Goal: Task Accomplishment & Management: Manage account settings

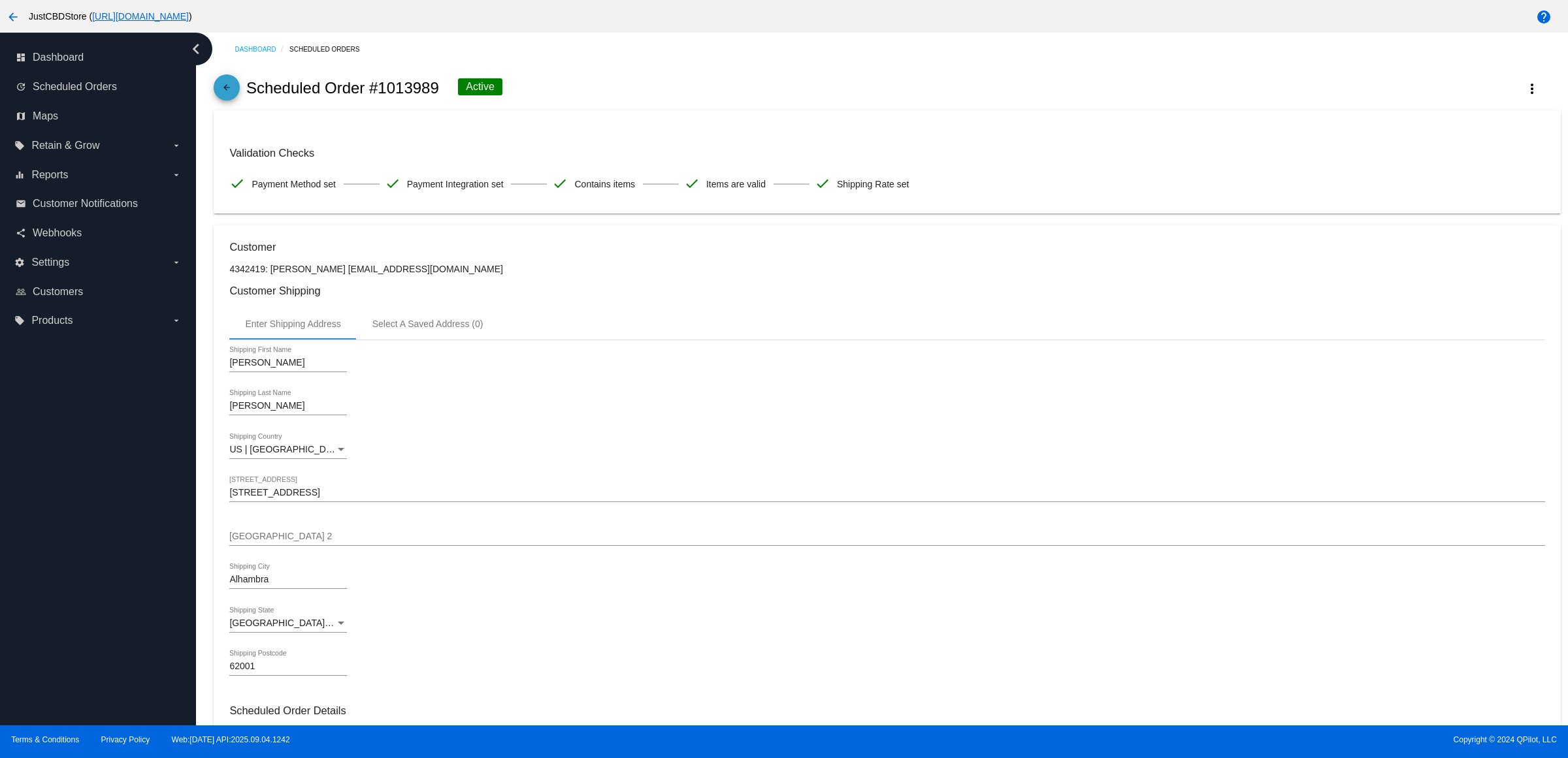
click at [223, 88] on span "arrow_back" at bounding box center [226, 91] width 15 height 32
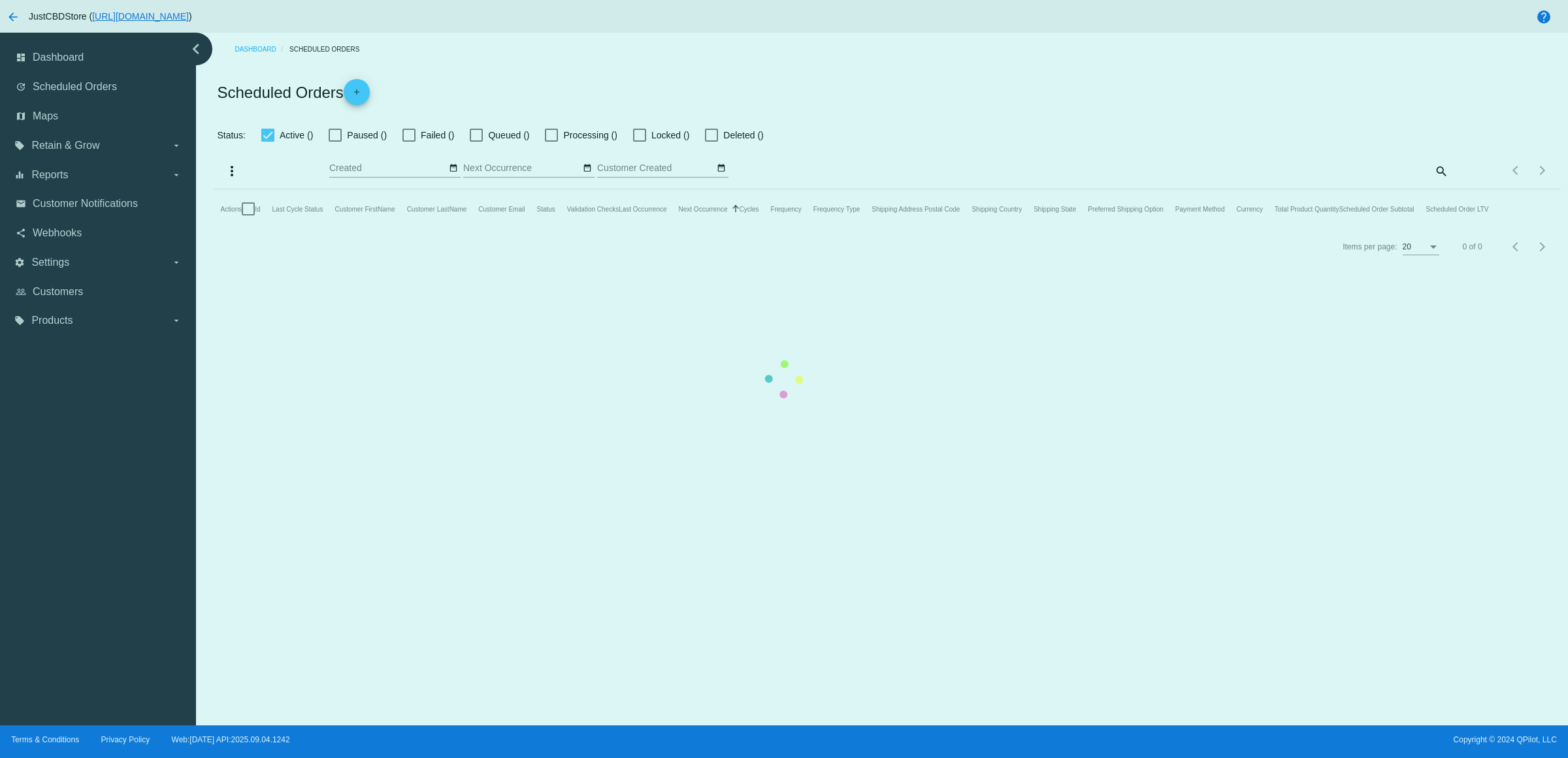
checkbox input "true"
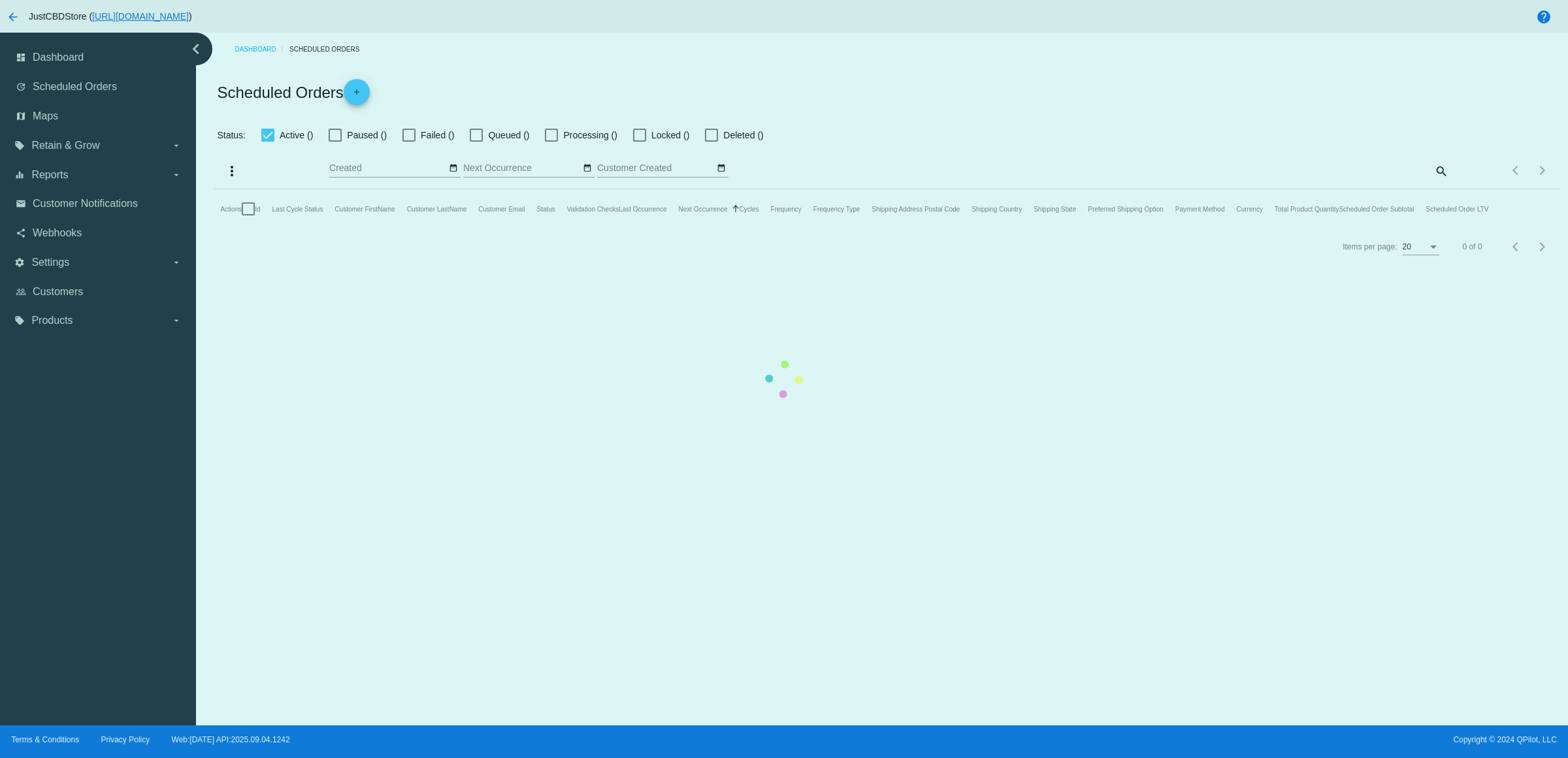
checkbox input "true"
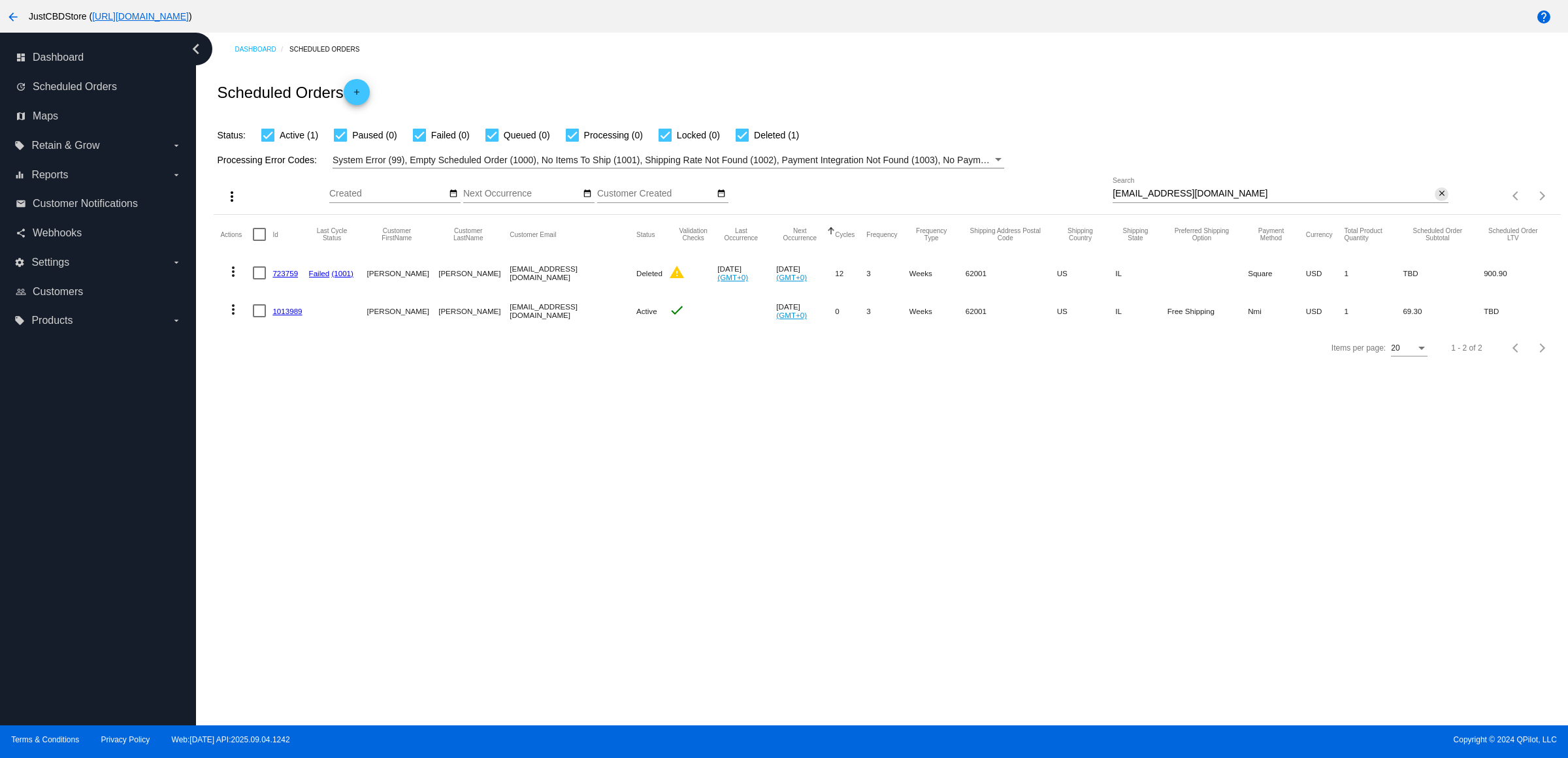
click at [1437, 199] on mat-icon "close" at bounding box center [1442, 194] width 9 height 11
click at [1437, 199] on input "Search" at bounding box center [1280, 194] width 336 height 11
paste input "[EMAIL_ADDRESS][DOMAIN_NAME]"
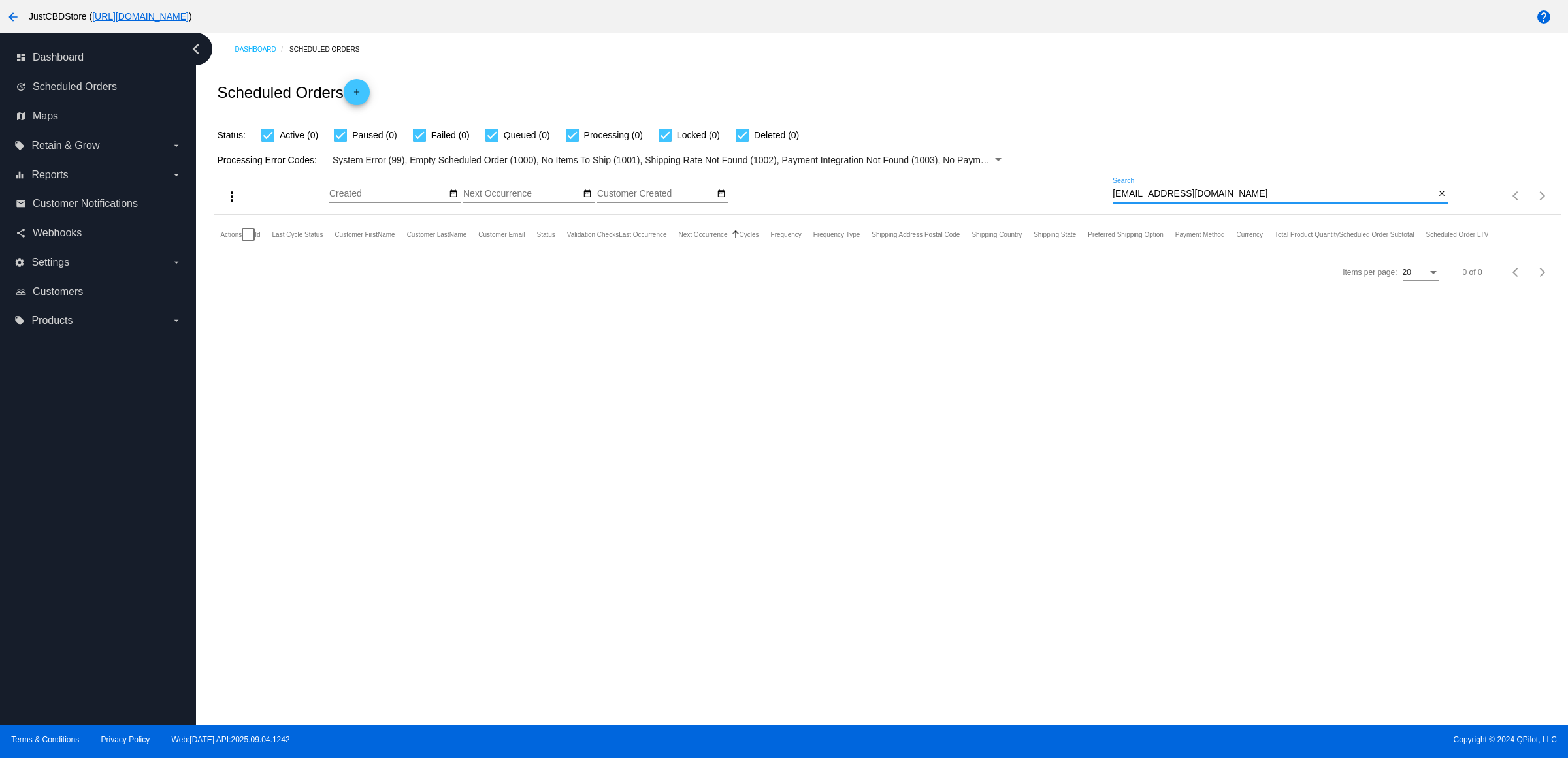
type input "[EMAIL_ADDRESS][DOMAIN_NAME]"
click at [1441, 199] on mat-icon "close" at bounding box center [1442, 194] width 9 height 11
click at [1438, 206] on mat-icon "search" at bounding box center [1440, 196] width 15 height 20
click at [1438, 199] on input "Search" at bounding box center [1280, 194] width 336 height 11
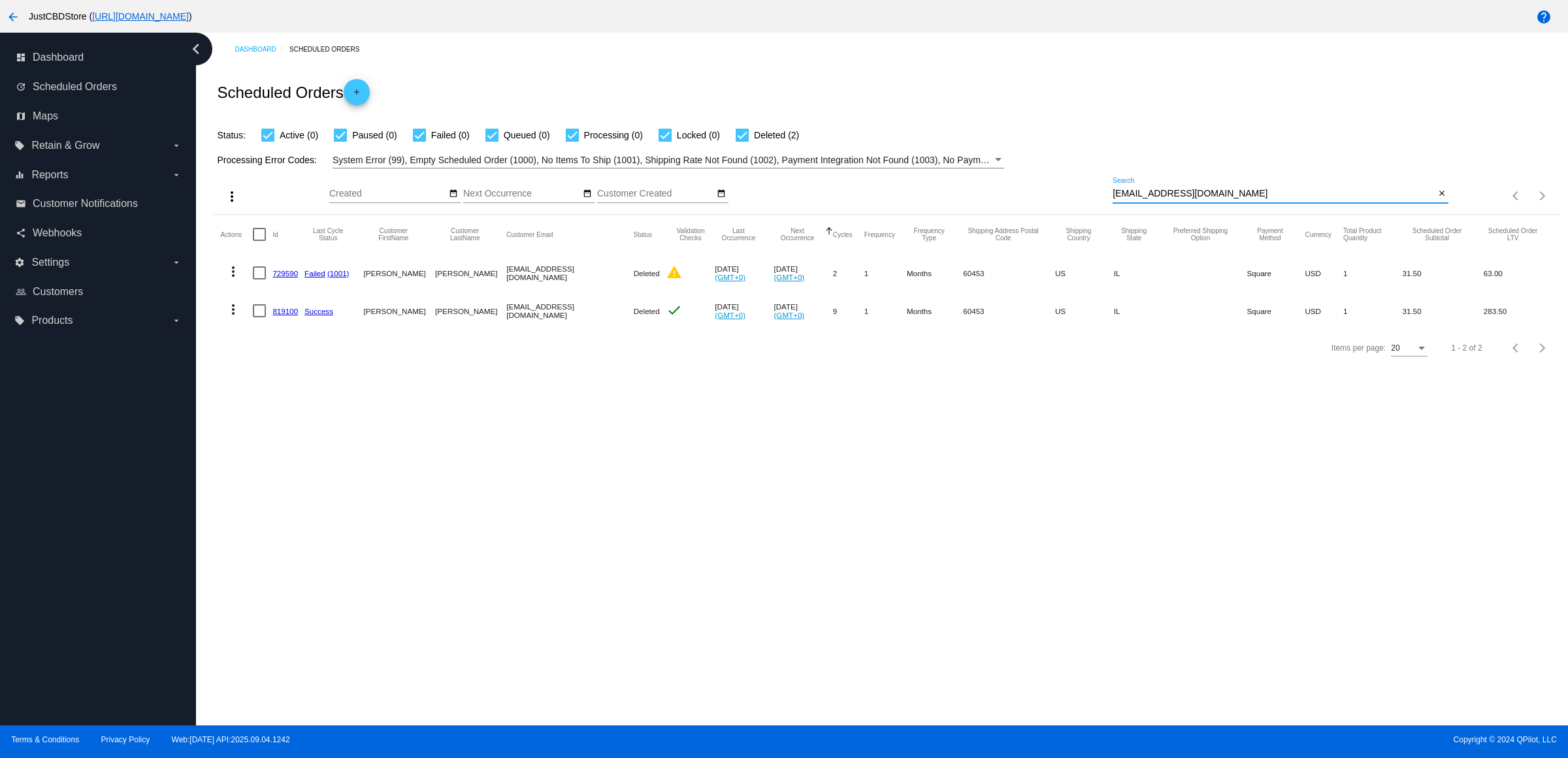
type input "rosez93@aol.com"
click at [1438, 199] on mat-icon "close" at bounding box center [1442, 194] width 9 height 11
click at [1438, 199] on input "Search" at bounding box center [1280, 194] width 336 height 11
paste input "[EMAIL_ADDRESS][DOMAIN_NAME]"
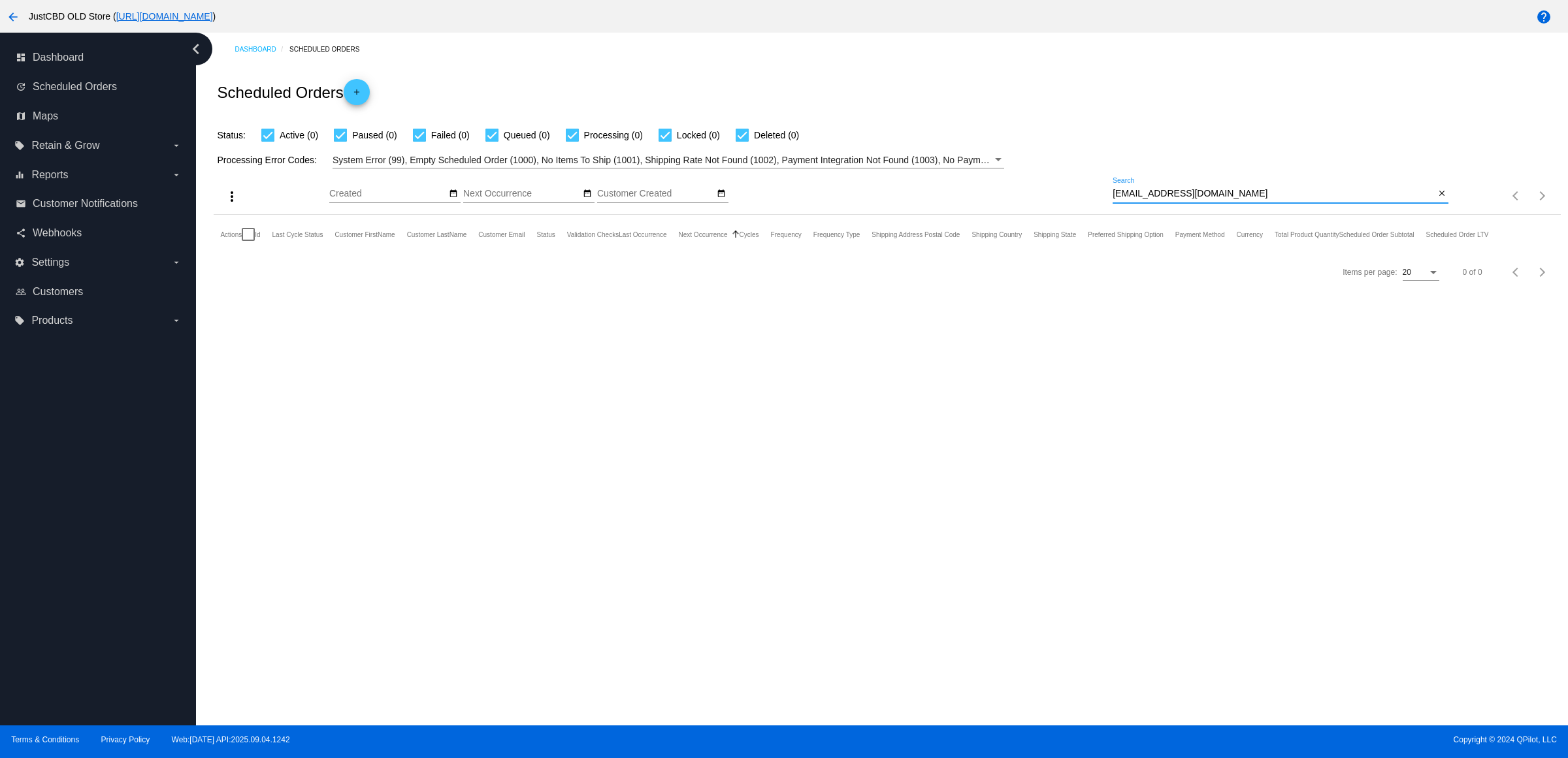
type input "[EMAIL_ADDRESS][DOMAIN_NAME]"
click at [10, 20] on mat-icon "arrow_back" at bounding box center [13, 17] width 15 height 15
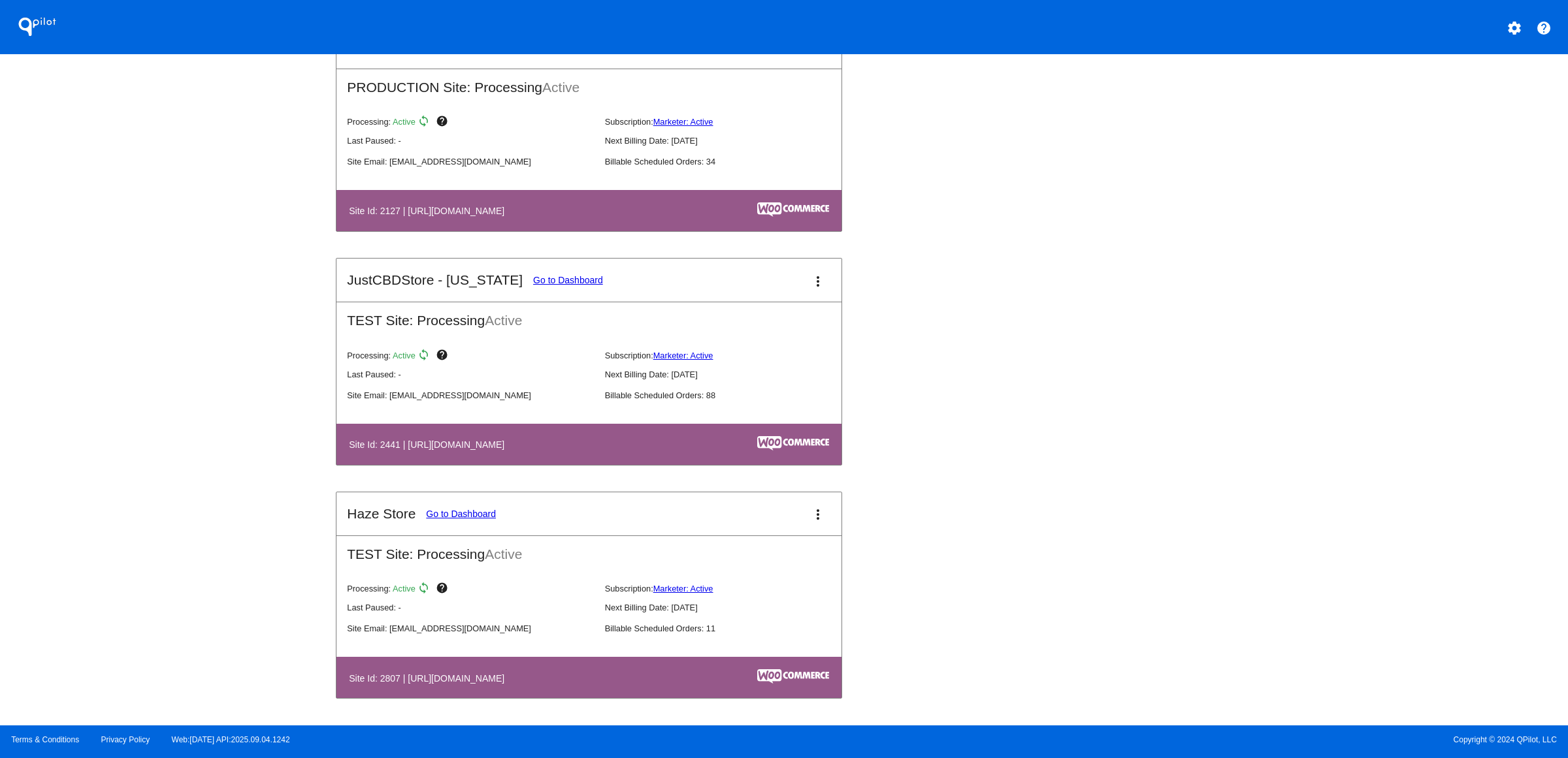
scroll to position [2045, 0]
click at [533, 275] on link "Go to Dashboard" at bounding box center [568, 280] width 70 height 11
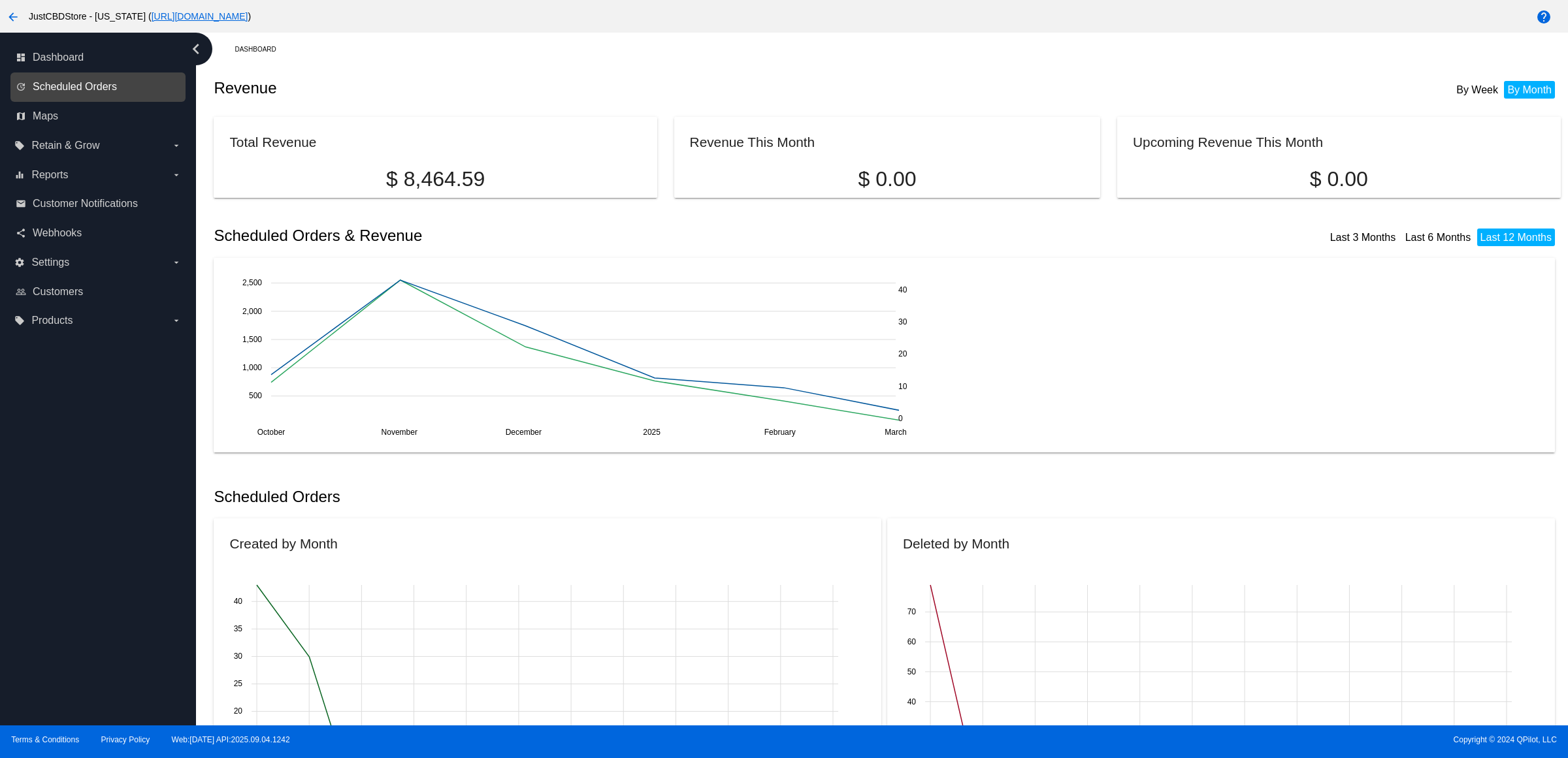
click at [109, 93] on span "Scheduled Orders" at bounding box center [75, 86] width 84 height 11
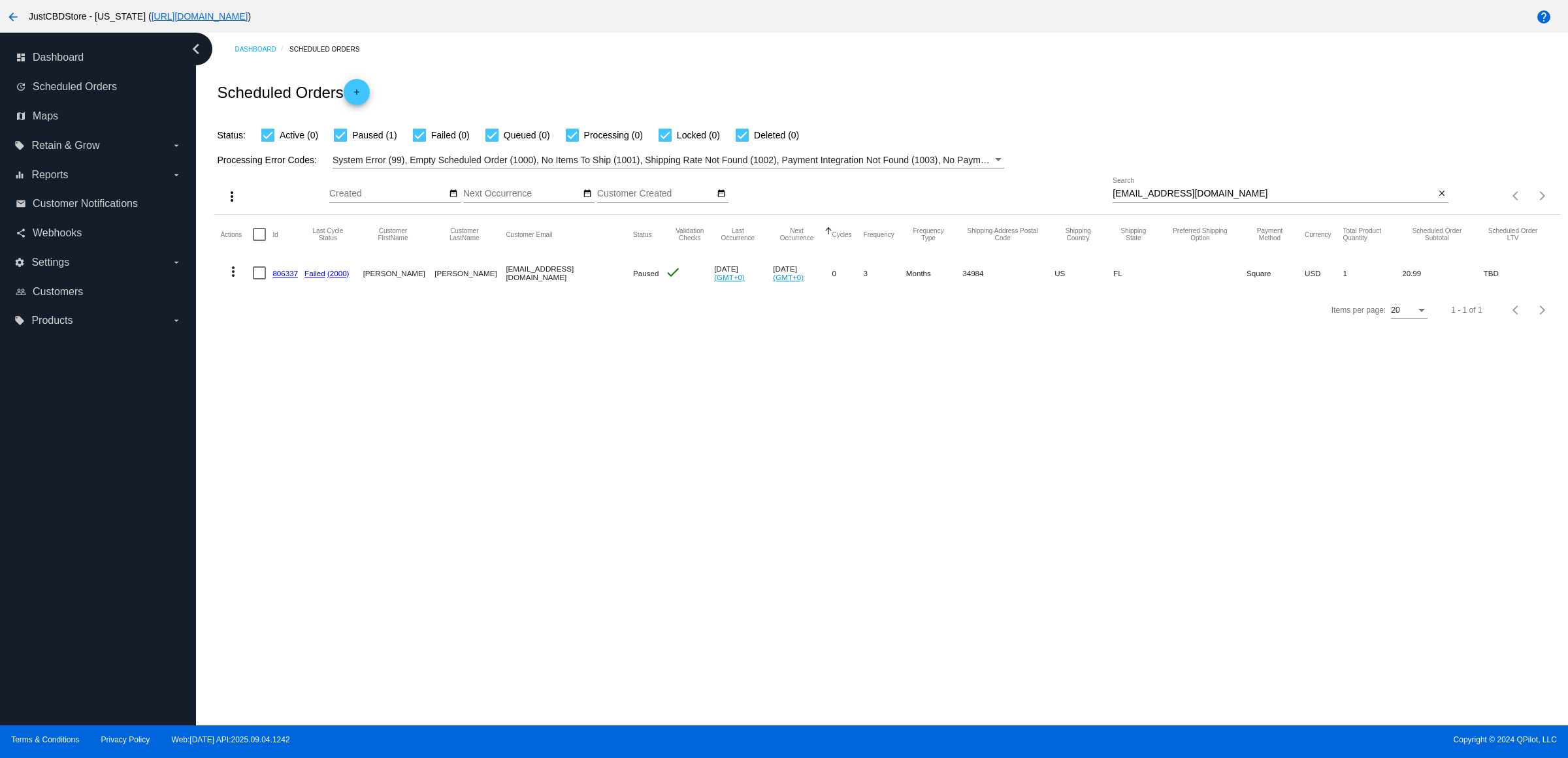
click at [295, 278] on link "806337" at bounding box center [285, 273] width 26 height 9
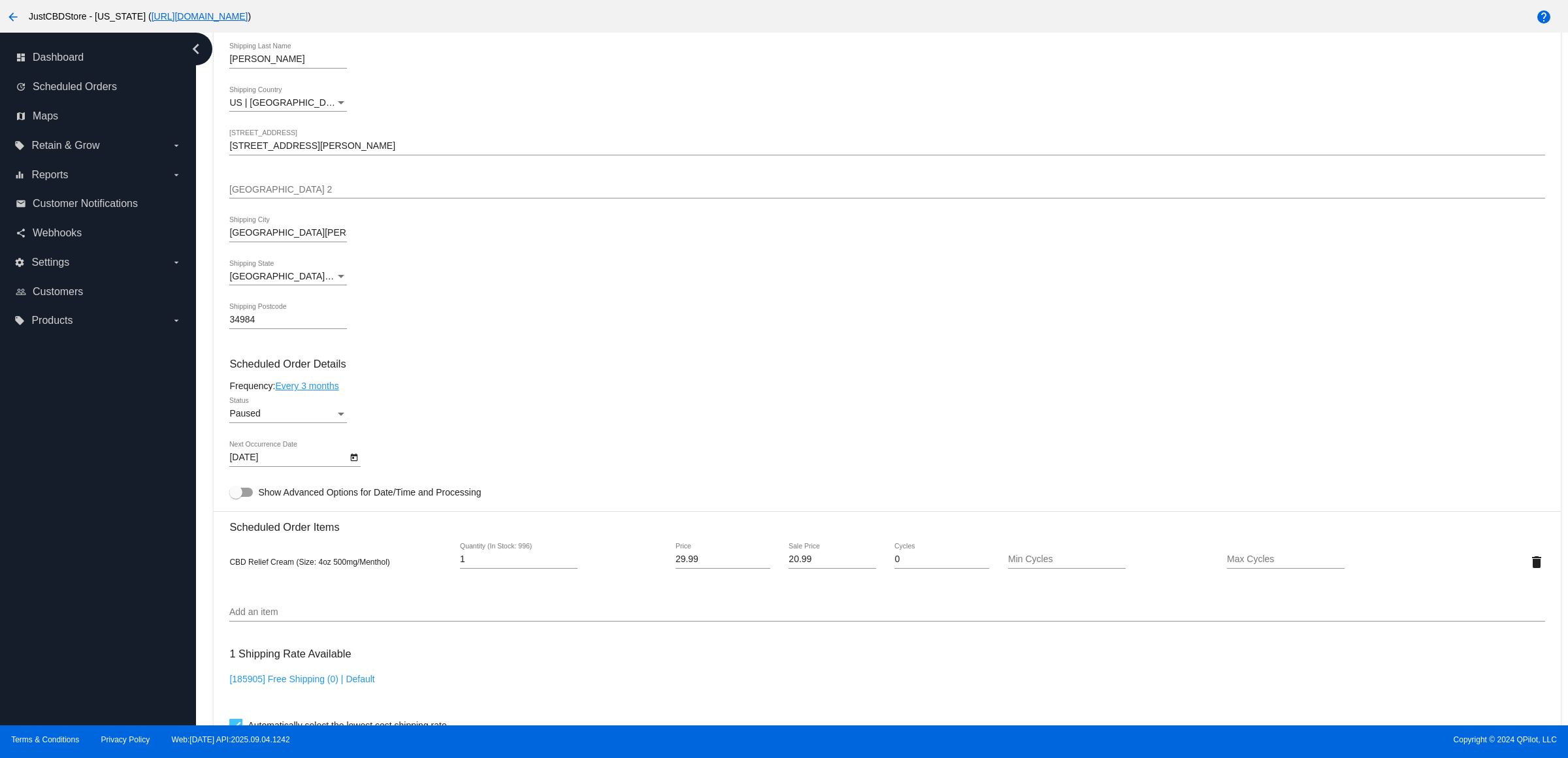
scroll to position [572, 0]
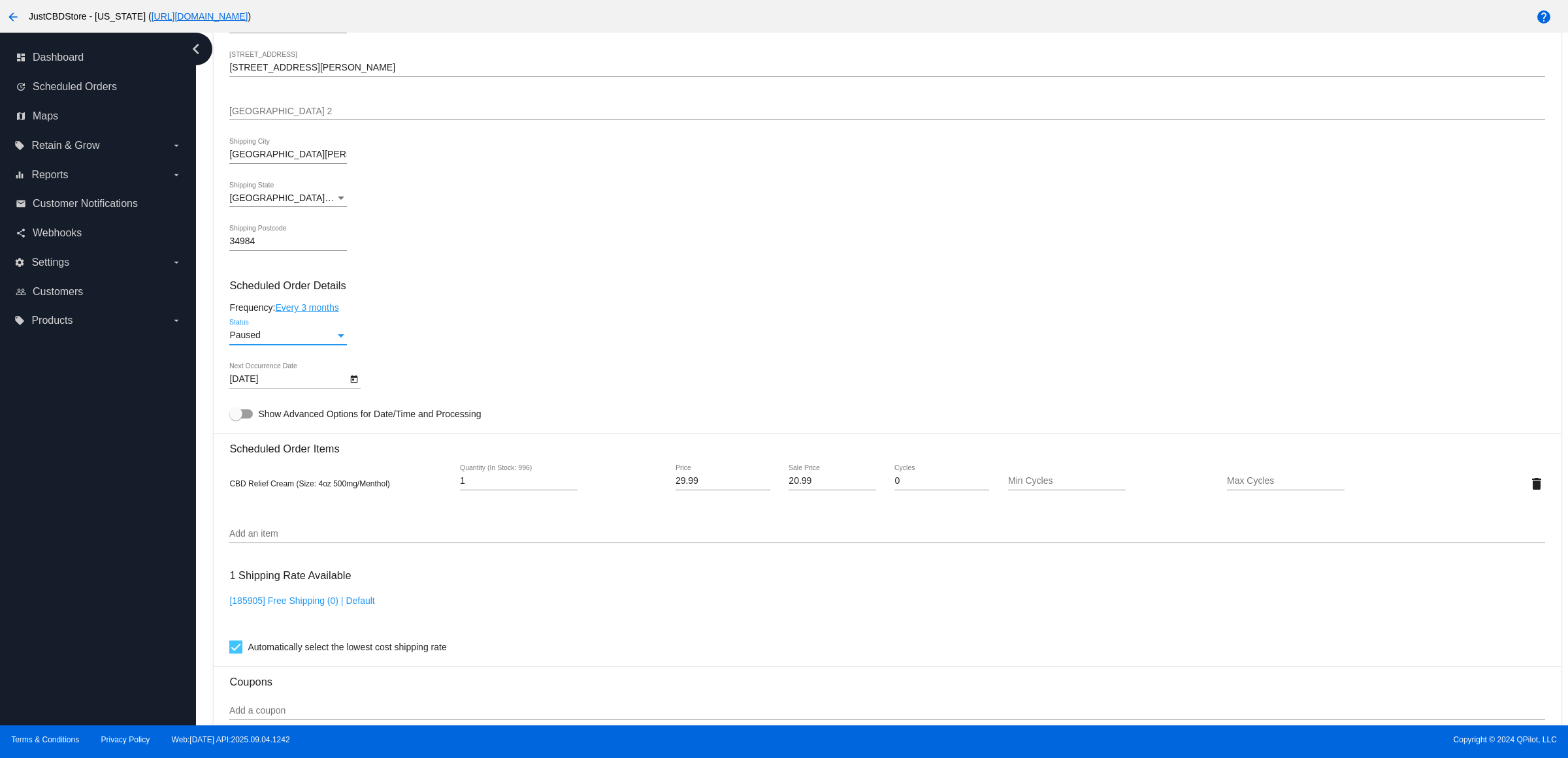
click at [345, 341] on div "Status" at bounding box center [340, 336] width 11 height 11
click at [338, 328] on span "Active" at bounding box center [293, 323] width 118 height 28
click at [554, 311] on mat-card-content "Customer 5591776: [PERSON_NAME] [EMAIL_ADDRESS][DOMAIN_NAME] Customer Shipping …" at bounding box center [887, 430] width 1315 height 1231
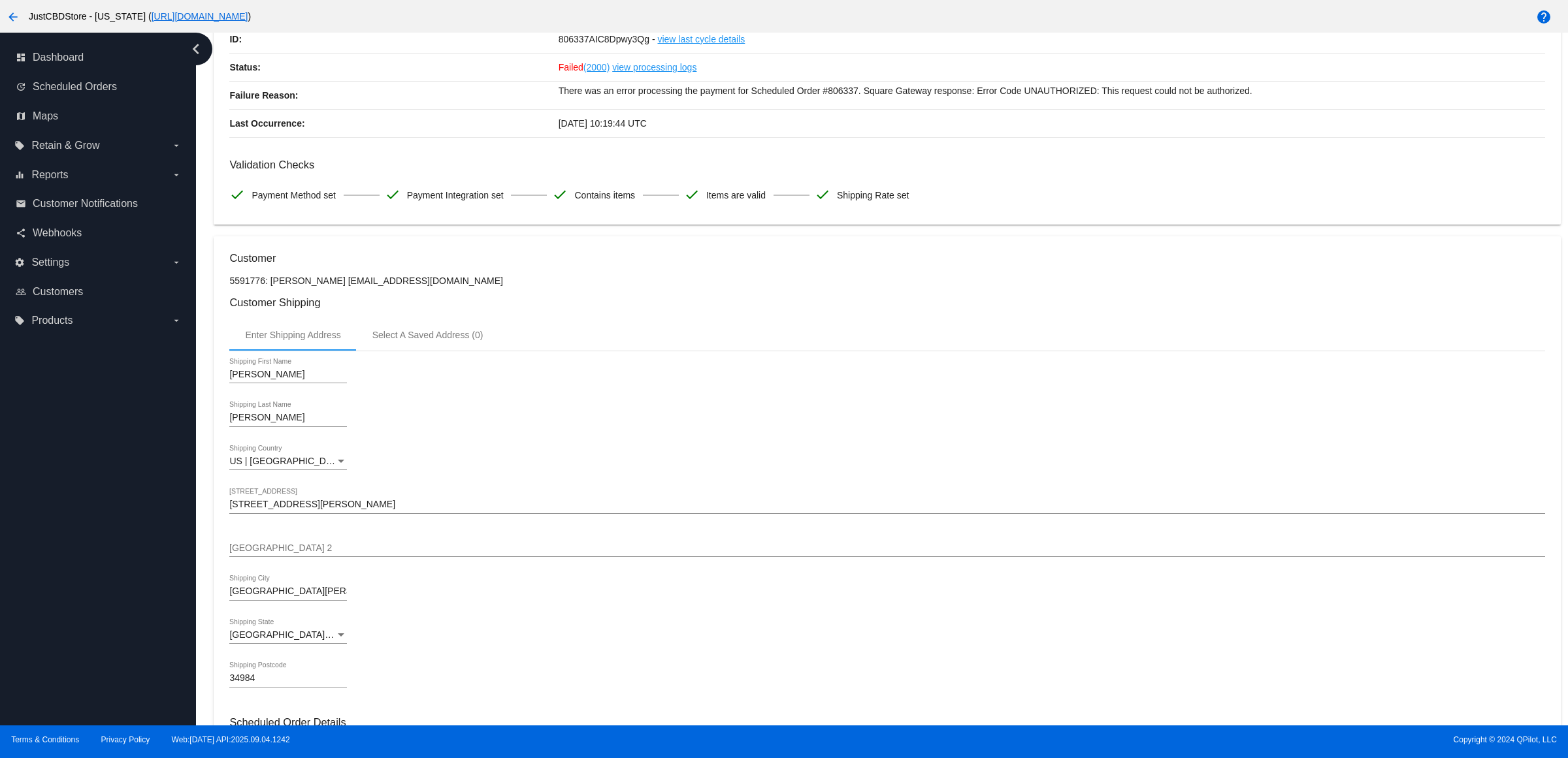
scroll to position [0, 0]
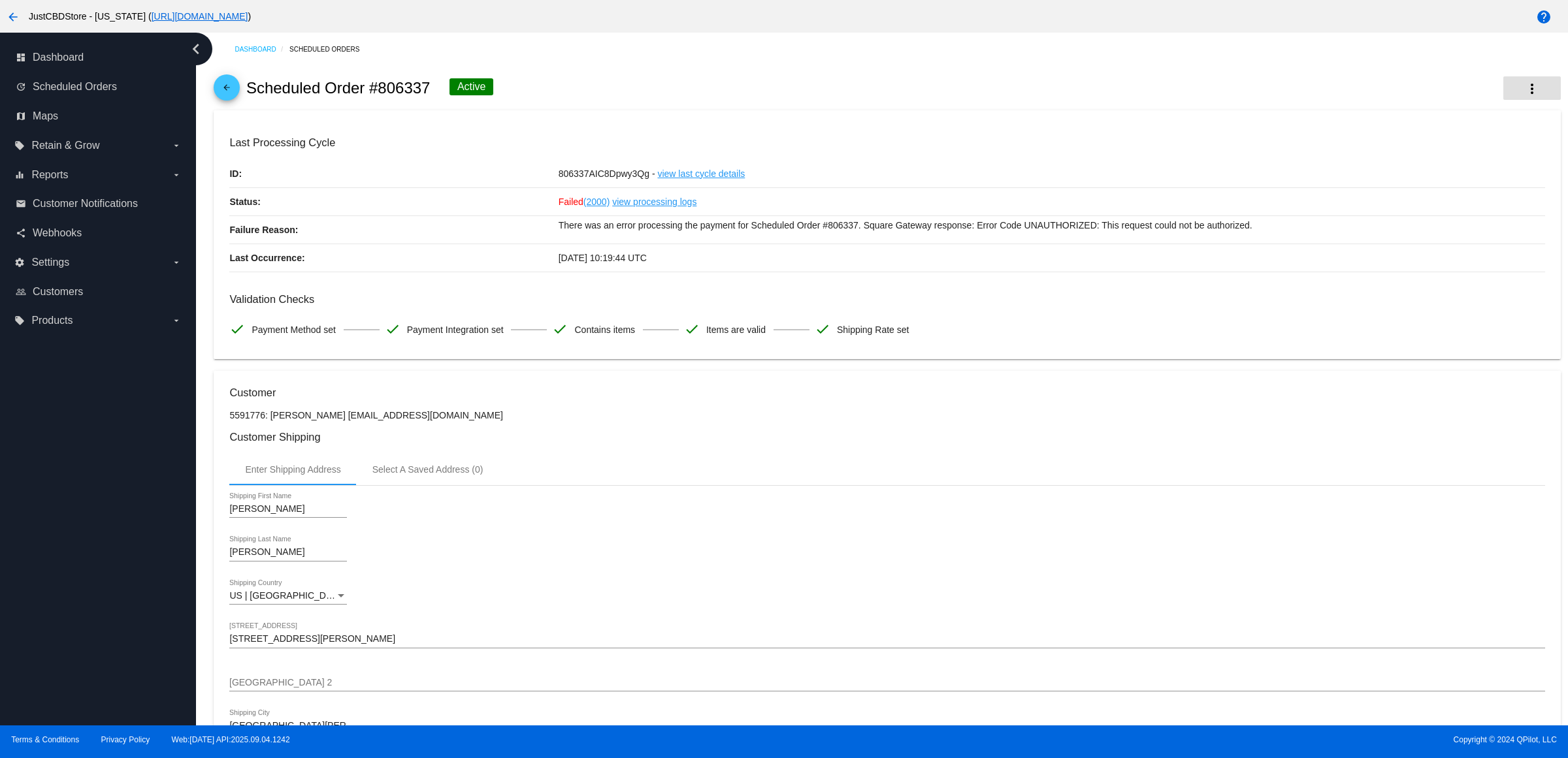
click at [1526, 89] on button "more_vert" at bounding box center [1532, 88] width 57 height 24
click at [1324, 338] on div at bounding box center [784, 379] width 1568 height 758
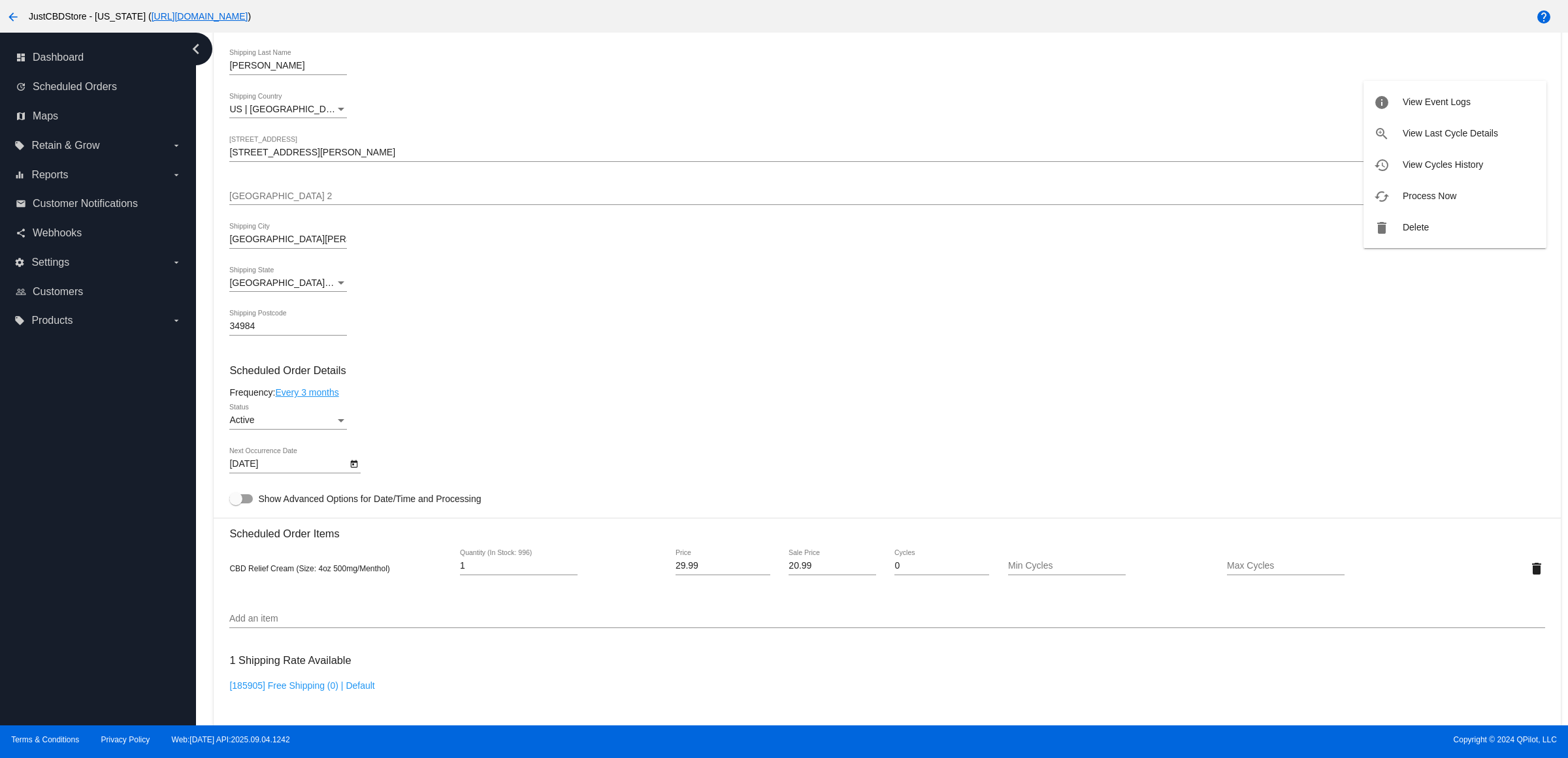
scroll to position [572, 0]
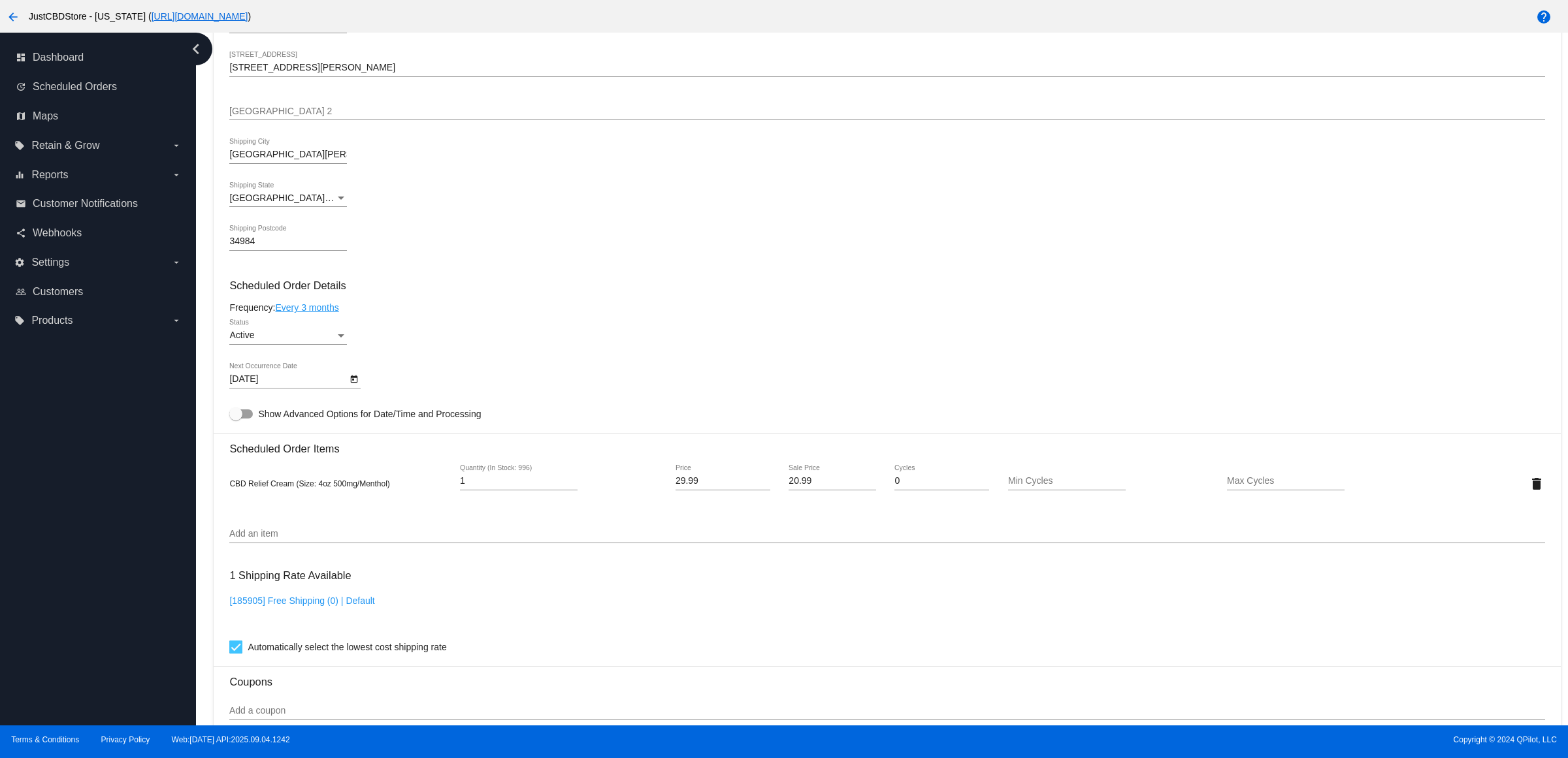
click at [334, 313] on link "Every 3 months" at bounding box center [307, 308] width 63 height 11
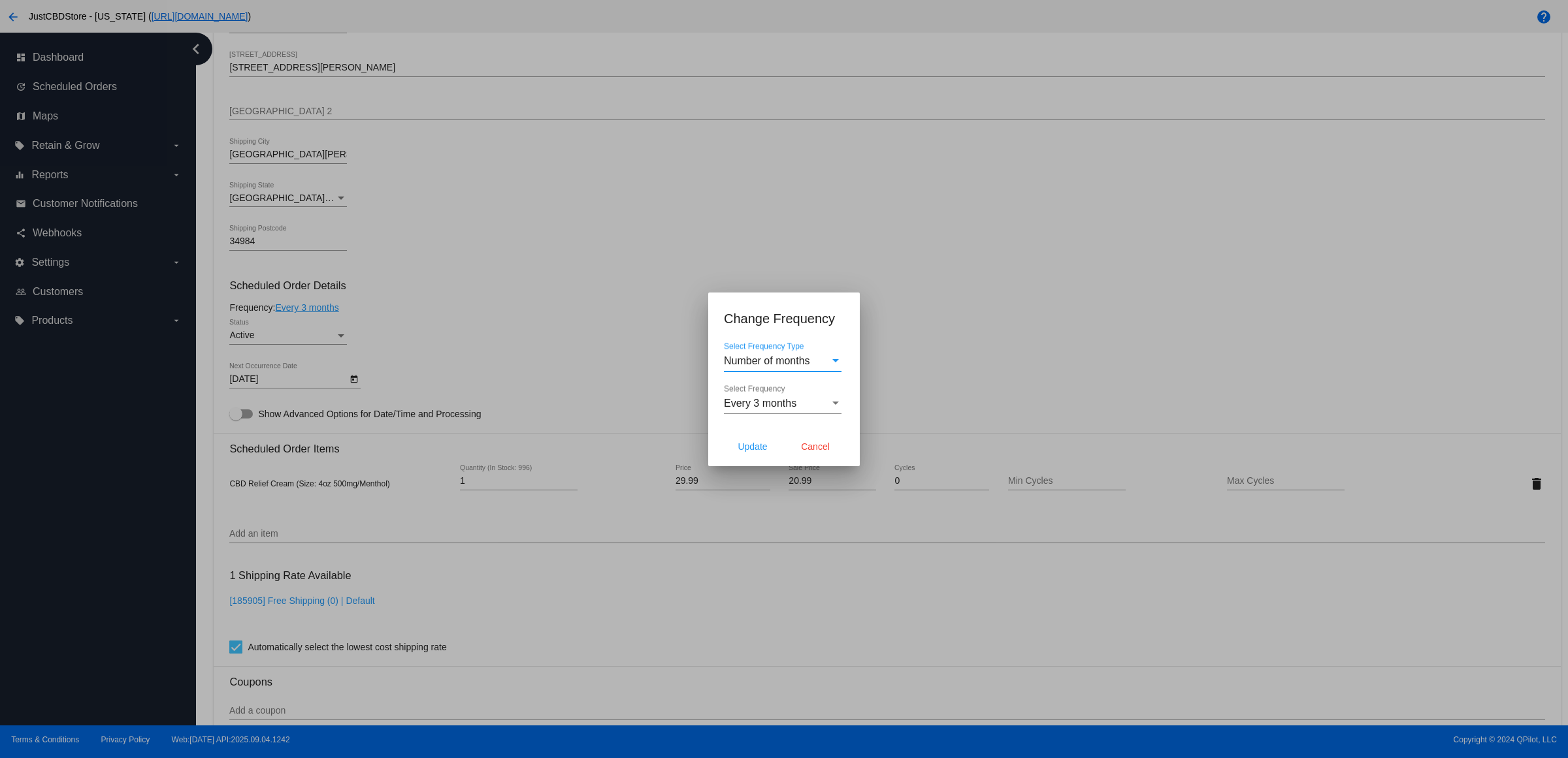
click at [828, 403] on div "Every 3 months" at bounding box center [776, 403] width 106 height 11
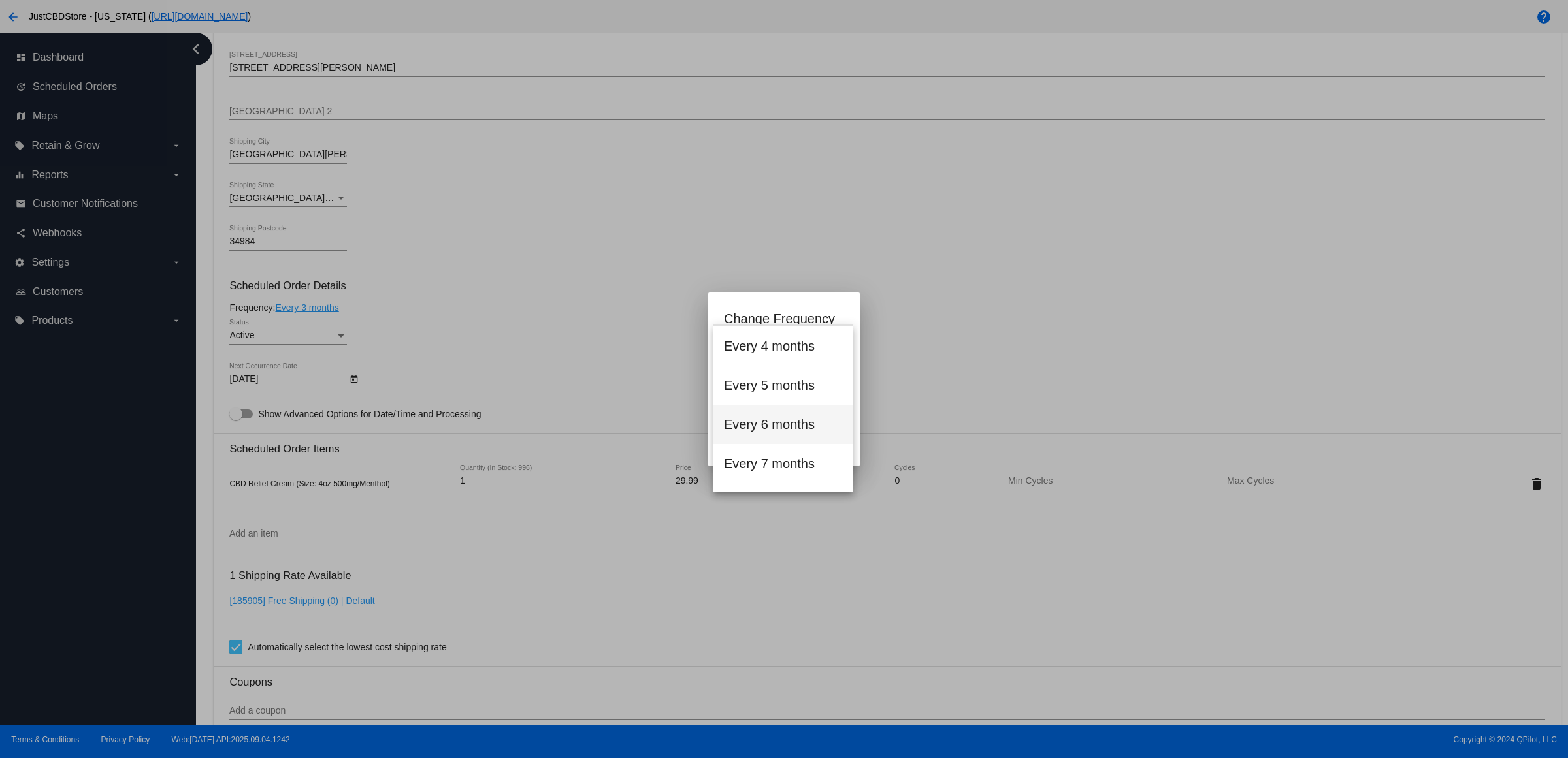
scroll to position [97, 0]
click at [784, 443] on span "Every 6 months" at bounding box center [783, 443] width 119 height 39
click at [758, 452] on span "Update" at bounding box center [752, 447] width 30 height 11
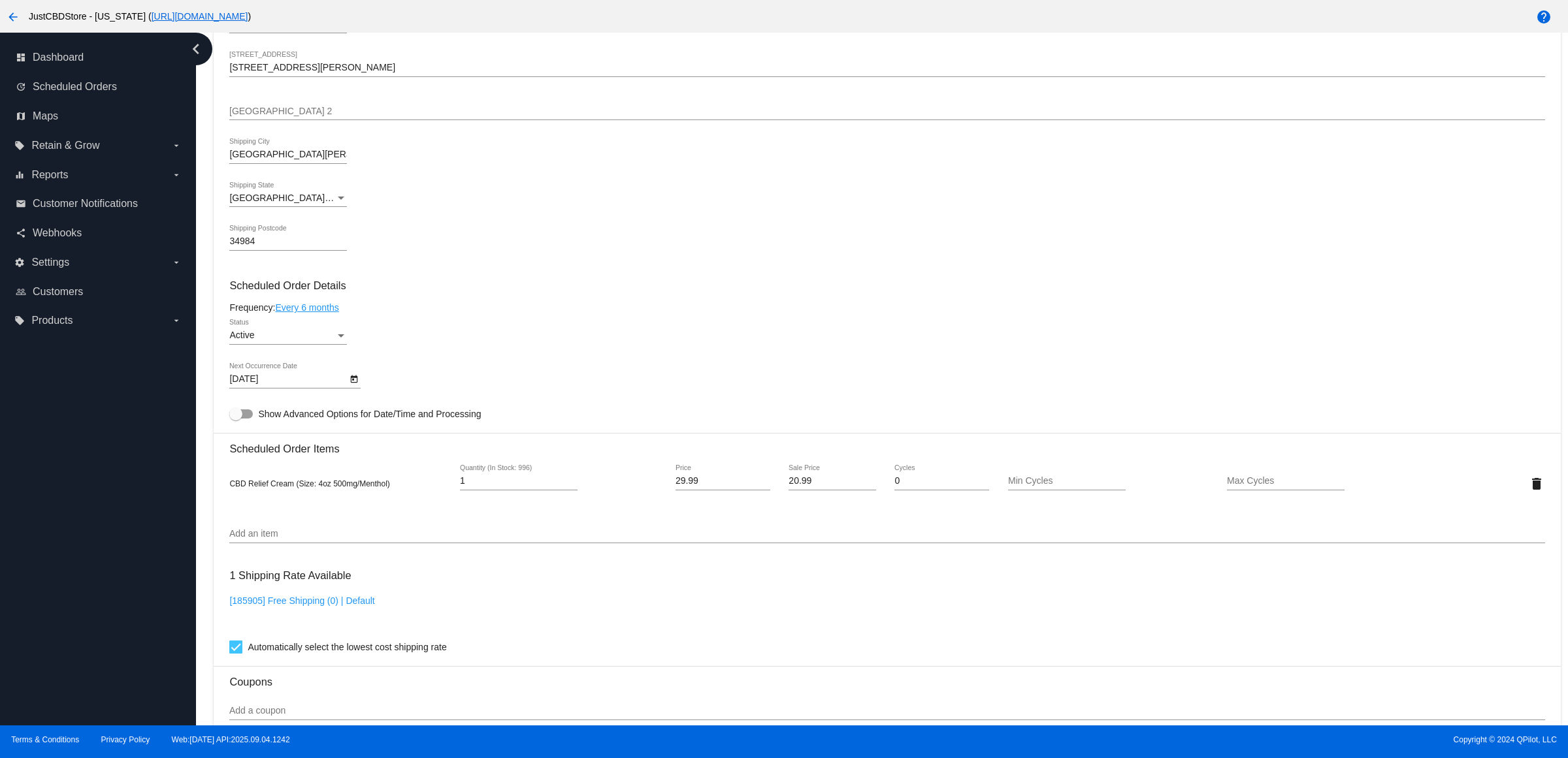
type input "[DATE]"
click at [1000, 308] on mat-card-content "Customer 5591776: [PERSON_NAME] [EMAIL_ADDRESS][DOMAIN_NAME] Customer Shipping …" at bounding box center [887, 430] width 1315 height 1231
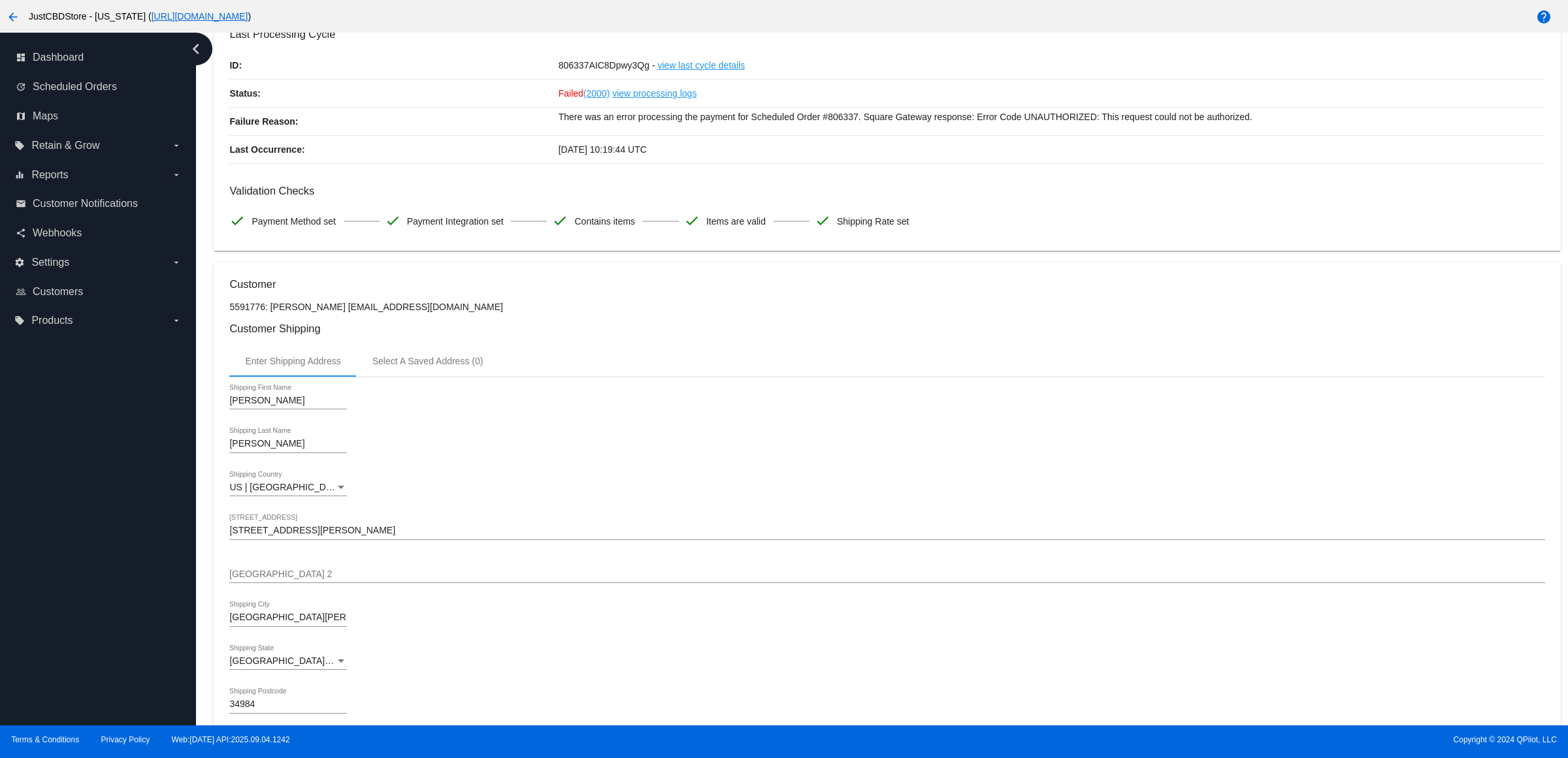
scroll to position [0, 0]
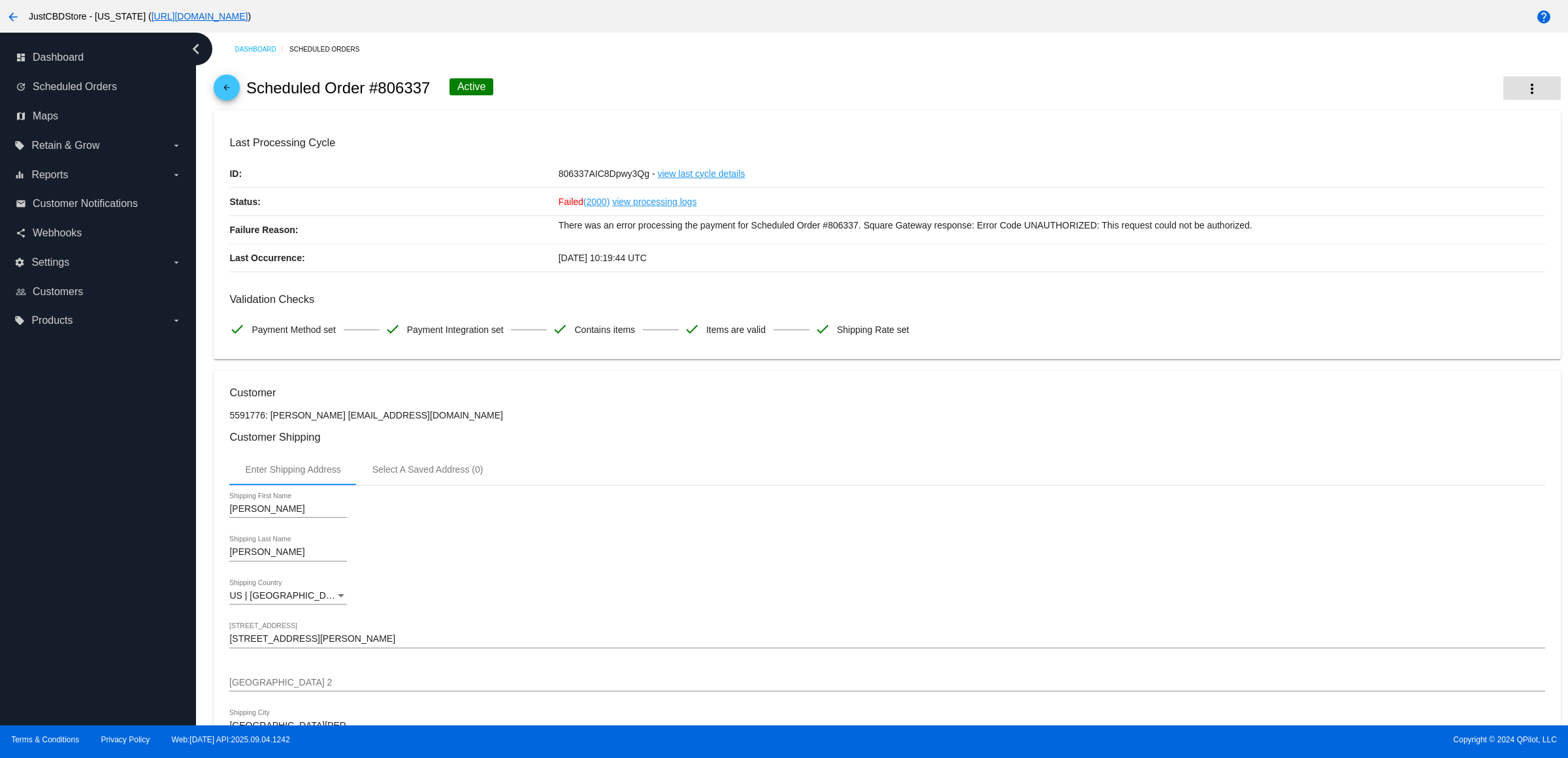
click at [1524, 96] on mat-icon "more_vert" at bounding box center [1532, 88] width 15 height 15
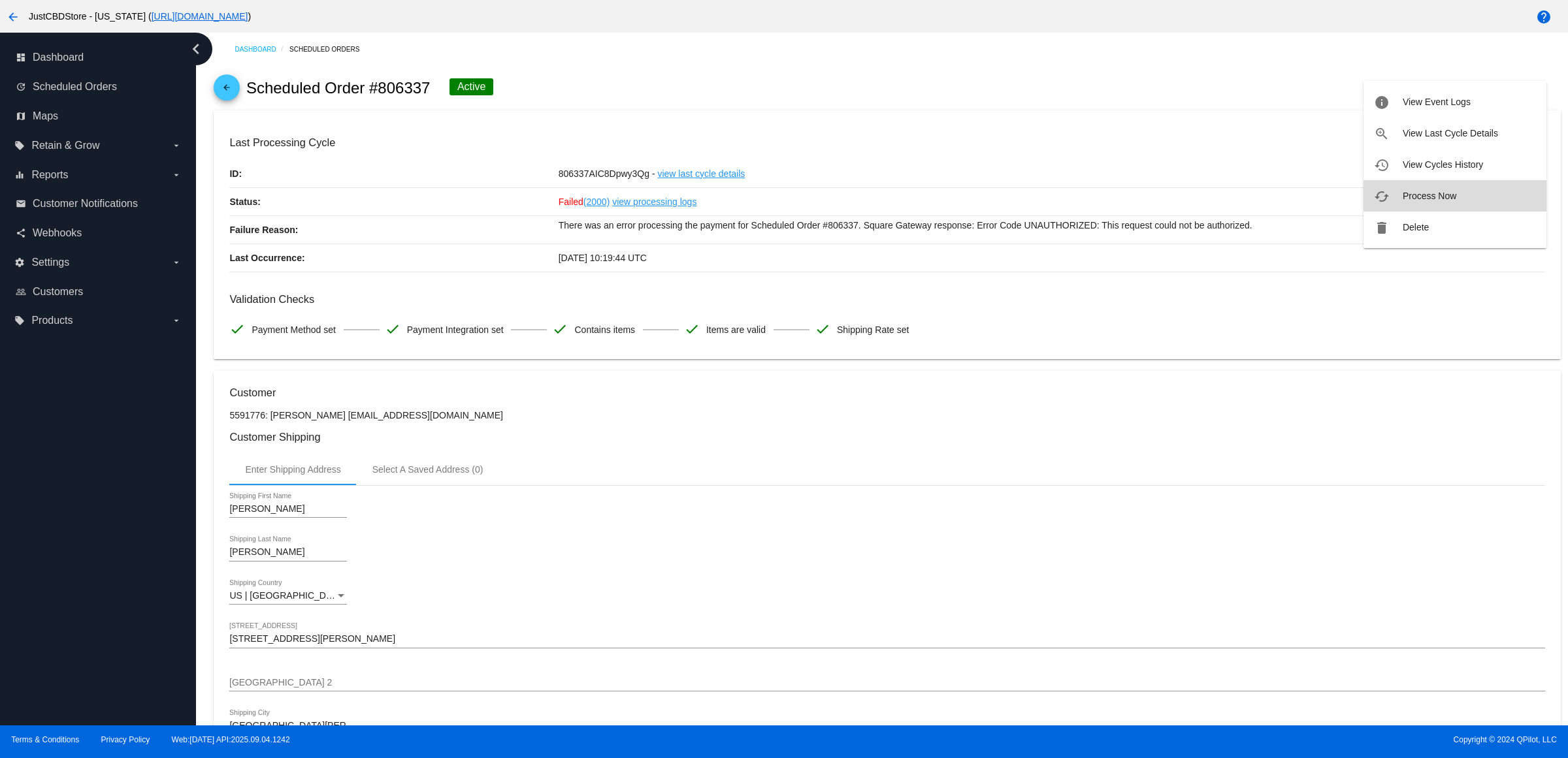
click at [1493, 188] on button "cached Process Now" at bounding box center [1455, 196] width 183 height 32
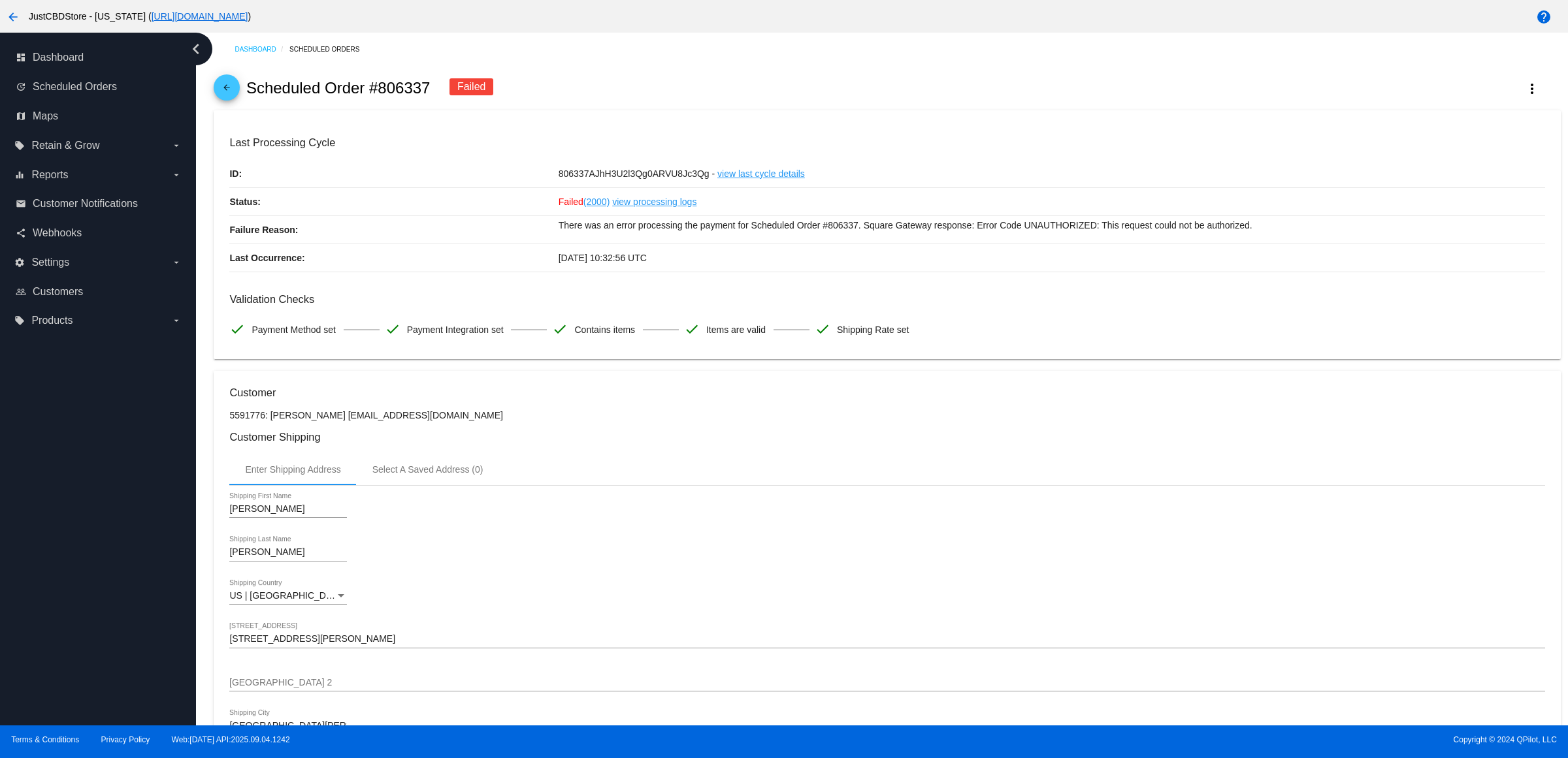
click at [944, 297] on mat-card-content "Last Processing Cycle ID: 806337AJhH3U2l3Qg0ARVU8Jc3Qg - view last cycle detail…" at bounding box center [887, 240] width 1315 height 207
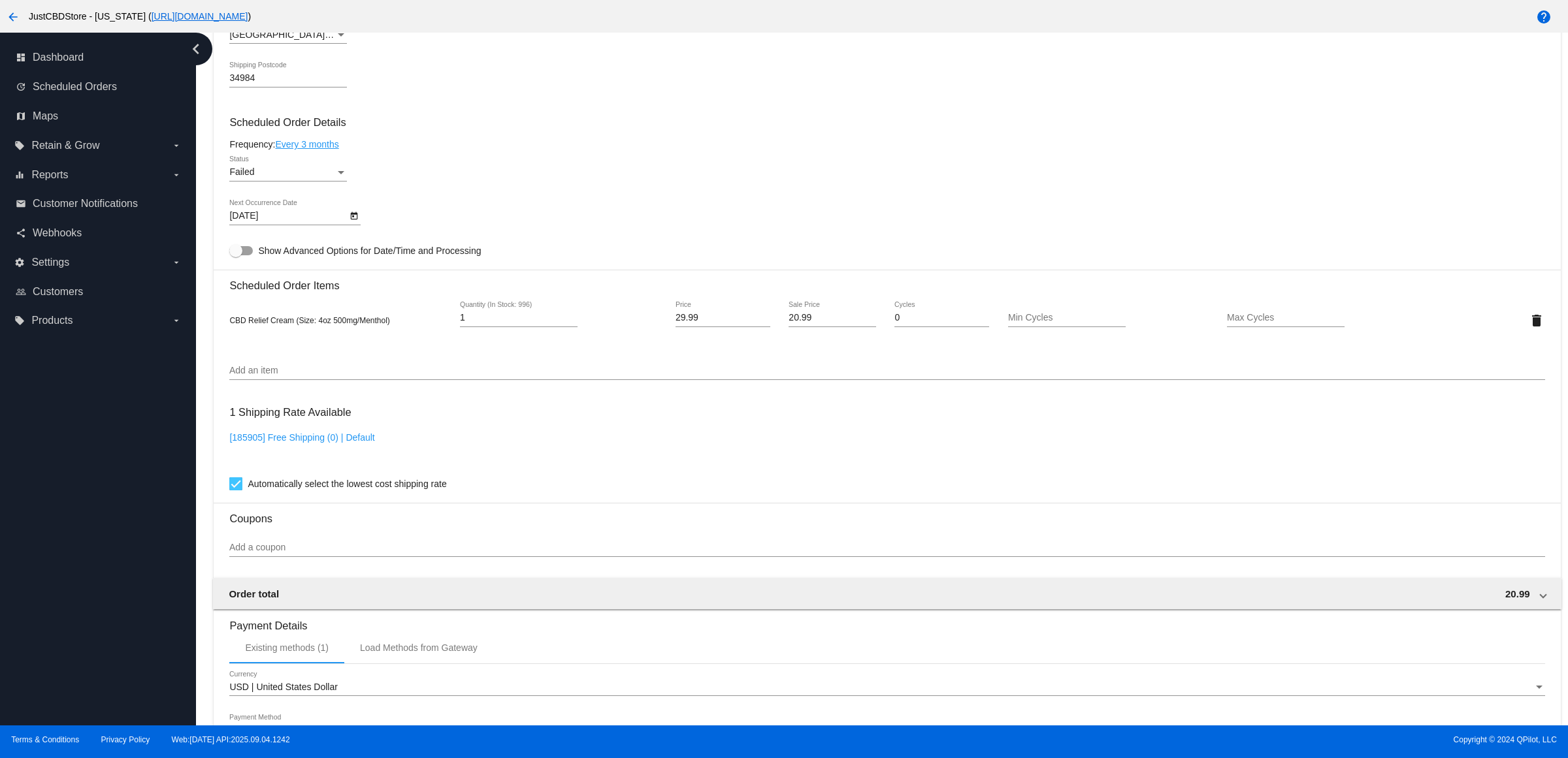
scroll to position [967, 0]
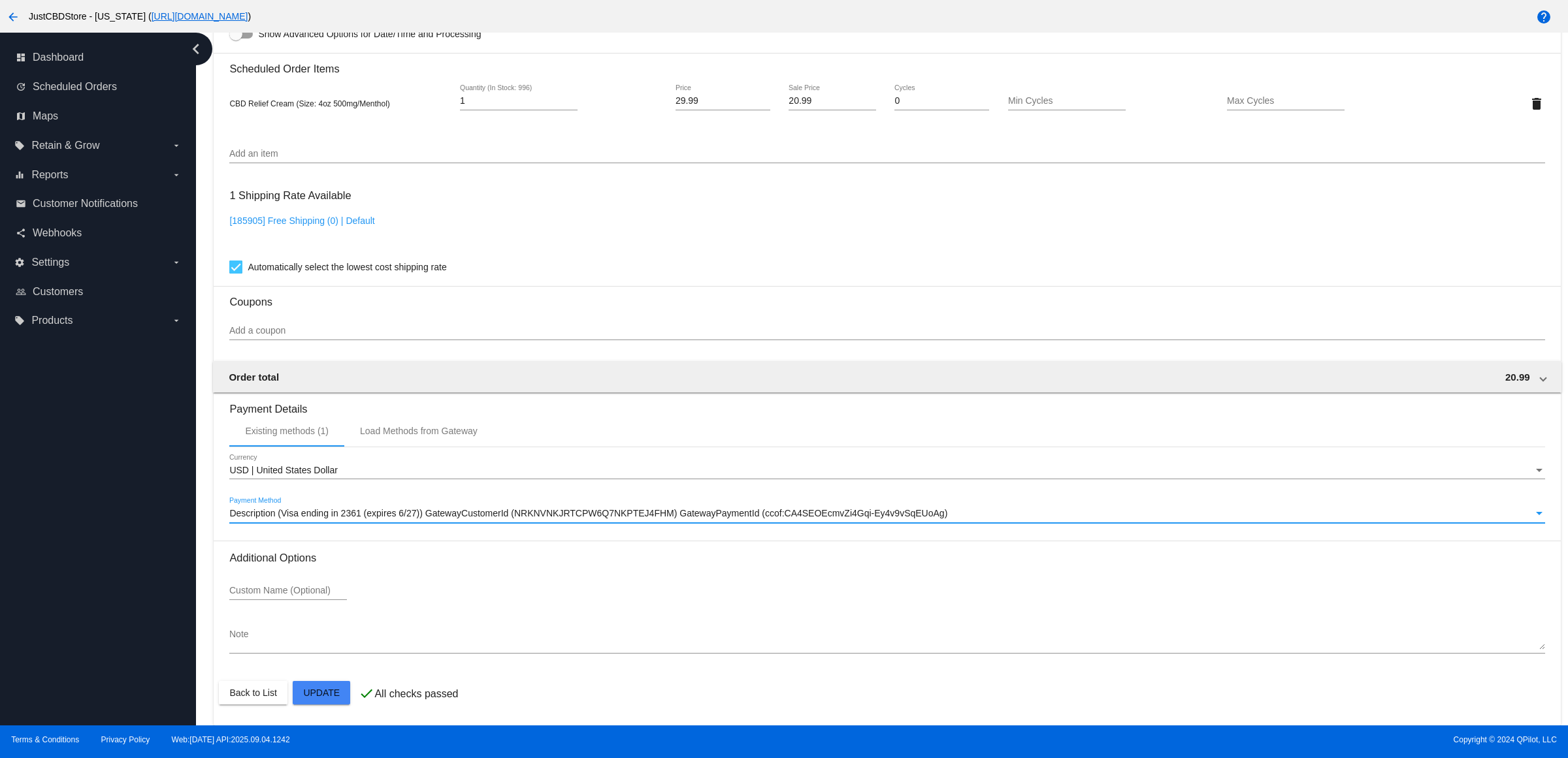
click at [597, 509] on span "Description (Visa ending in 2361 (expires 6/27)) GatewayCustomerId (NRKNVNKJRTC…" at bounding box center [588, 514] width 718 height 11
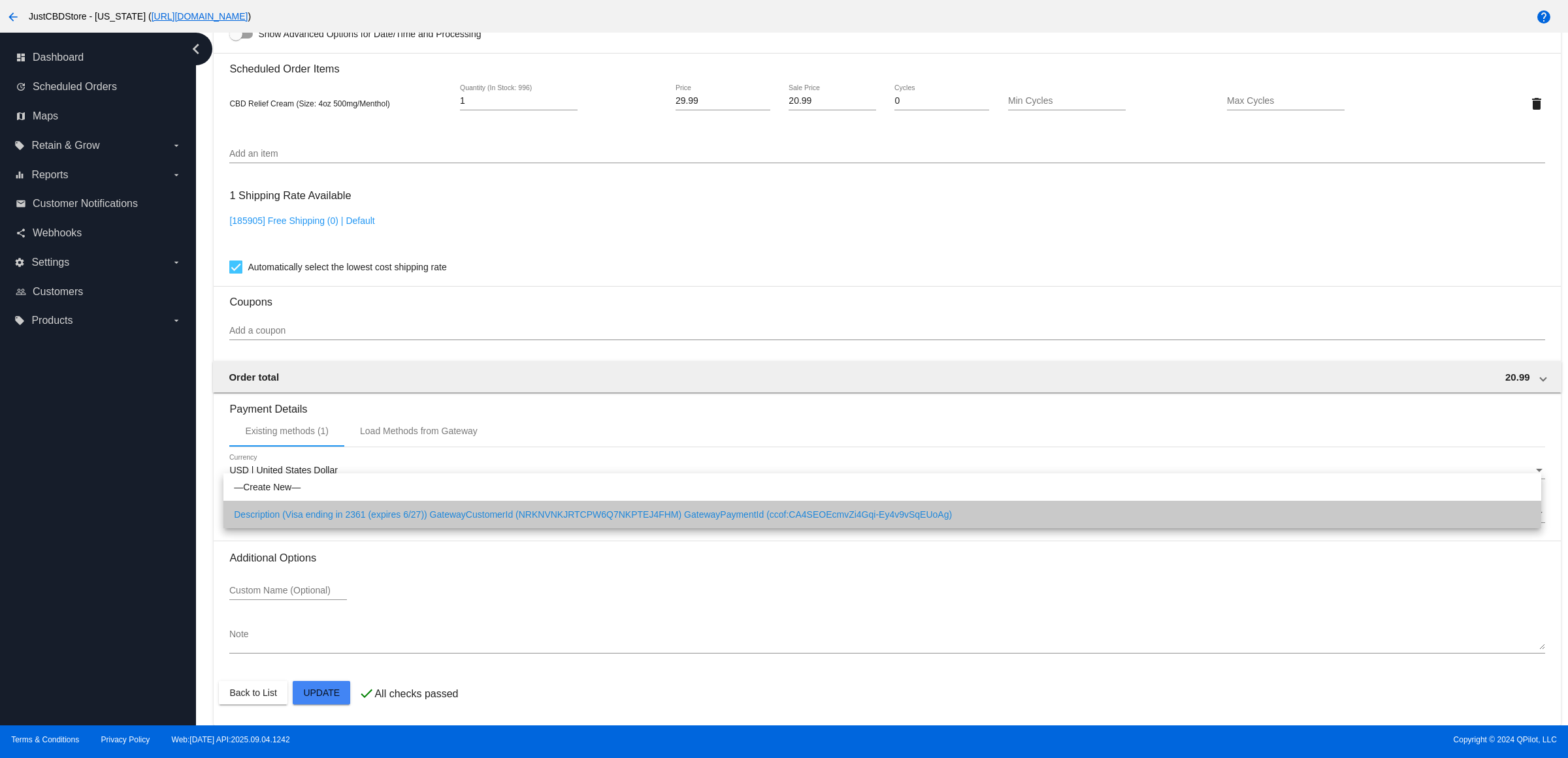
click at [596, 509] on span "Description (Visa ending in 2361 (expires 6/27)) GatewayCustomerId (NRKNVNKJRTC…" at bounding box center [883, 515] width 1297 height 28
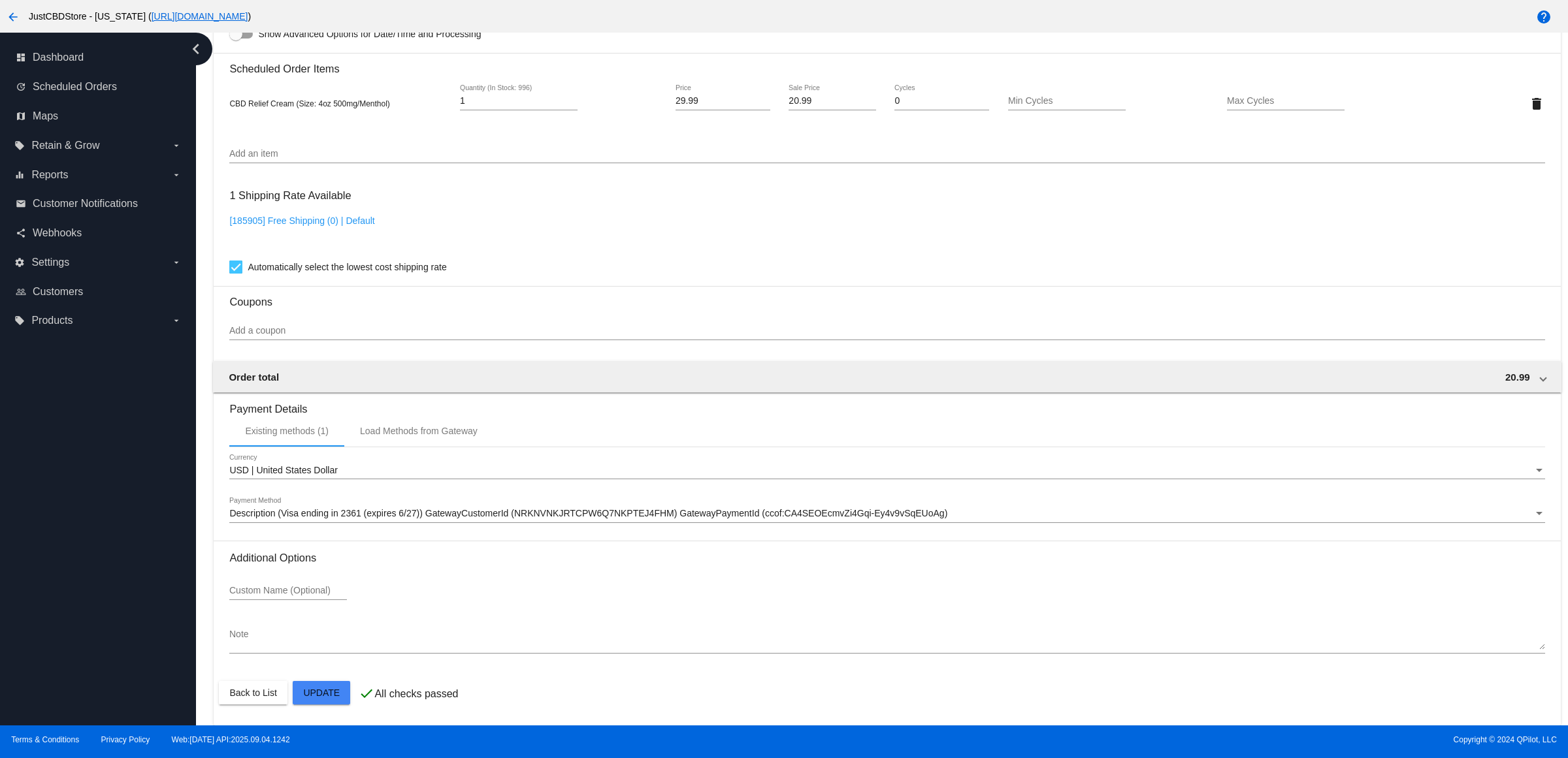
click at [562, 576] on div "Custom Name (Optional)" at bounding box center [887, 593] width 1315 height 37
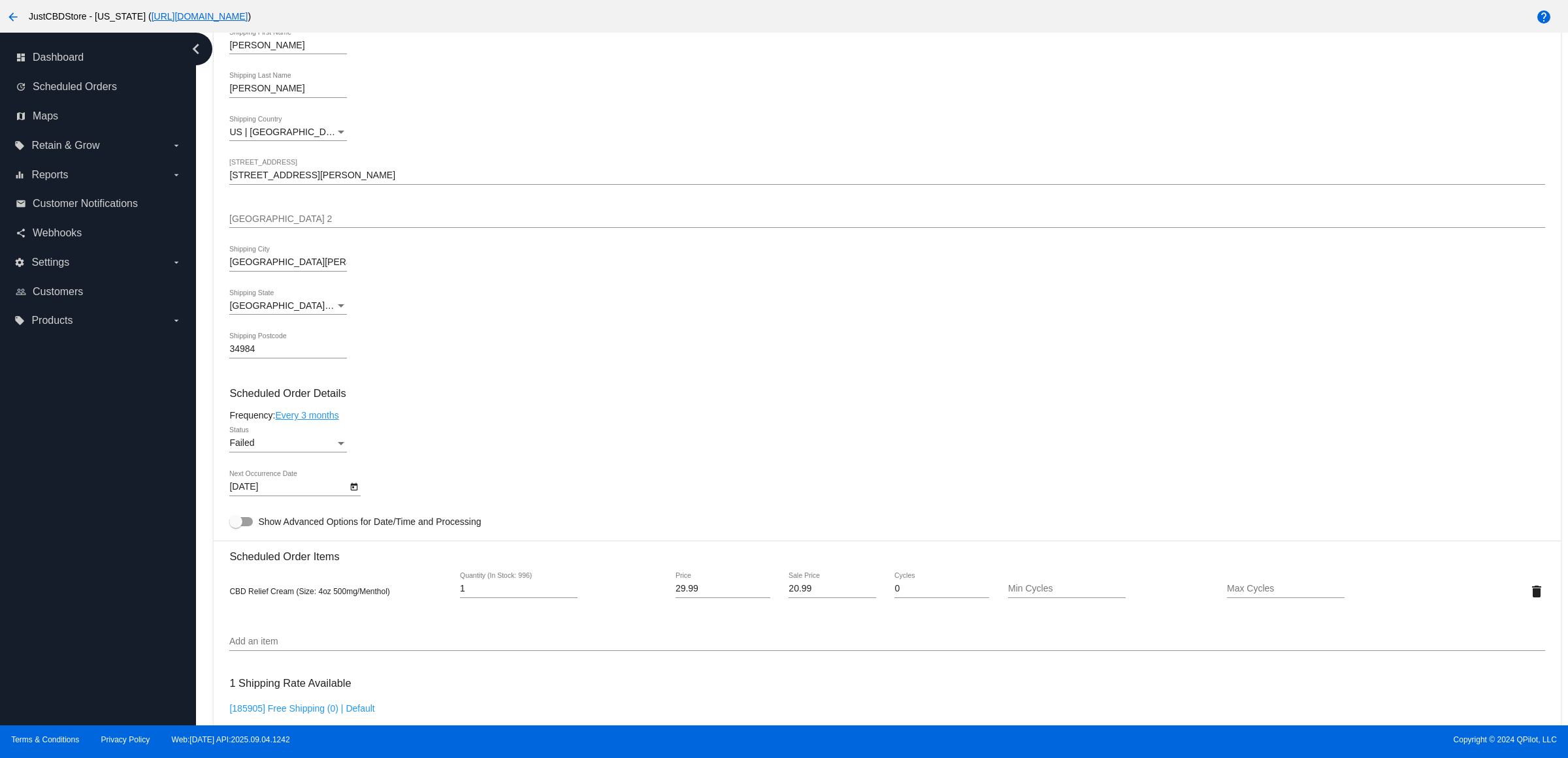
scroll to position [885, 0]
